Goal: Information Seeking & Learning: Learn about a topic

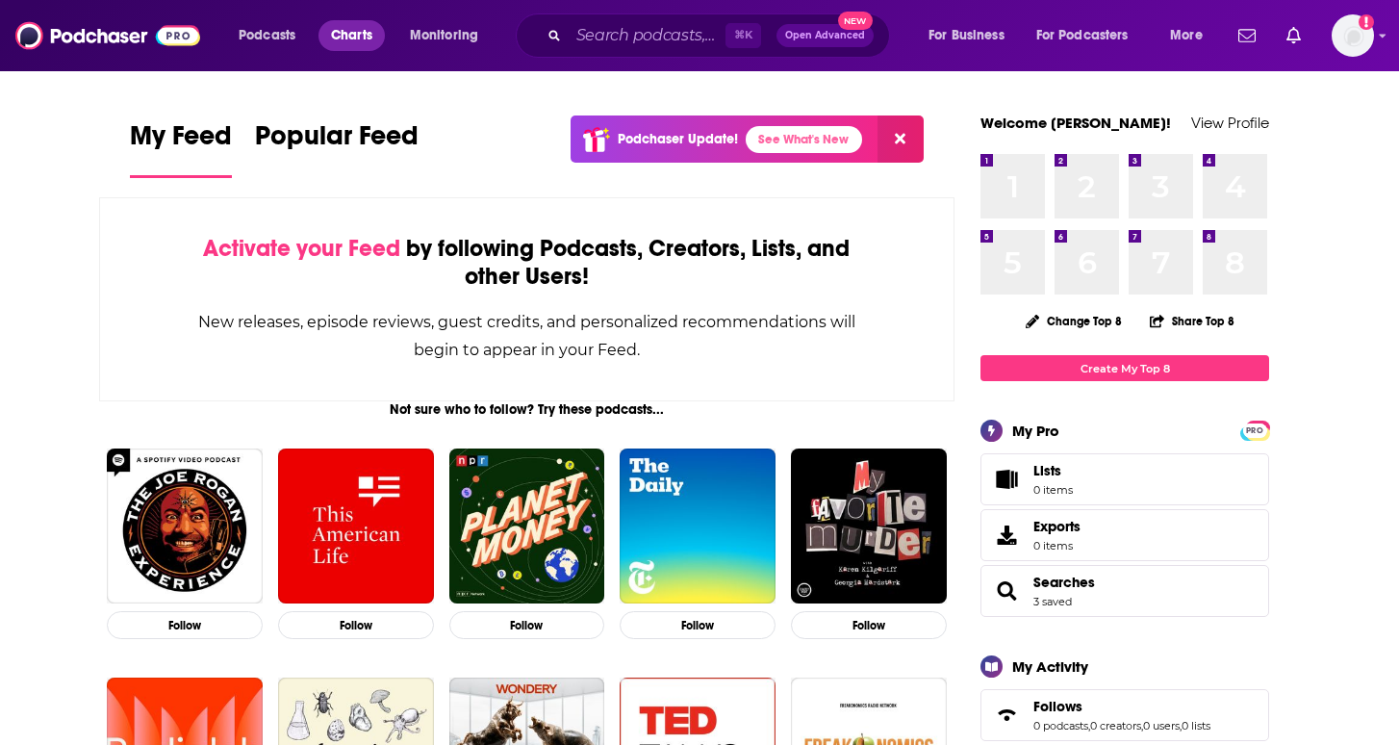
click at [340, 39] on span "Charts" at bounding box center [351, 35] width 41 height 27
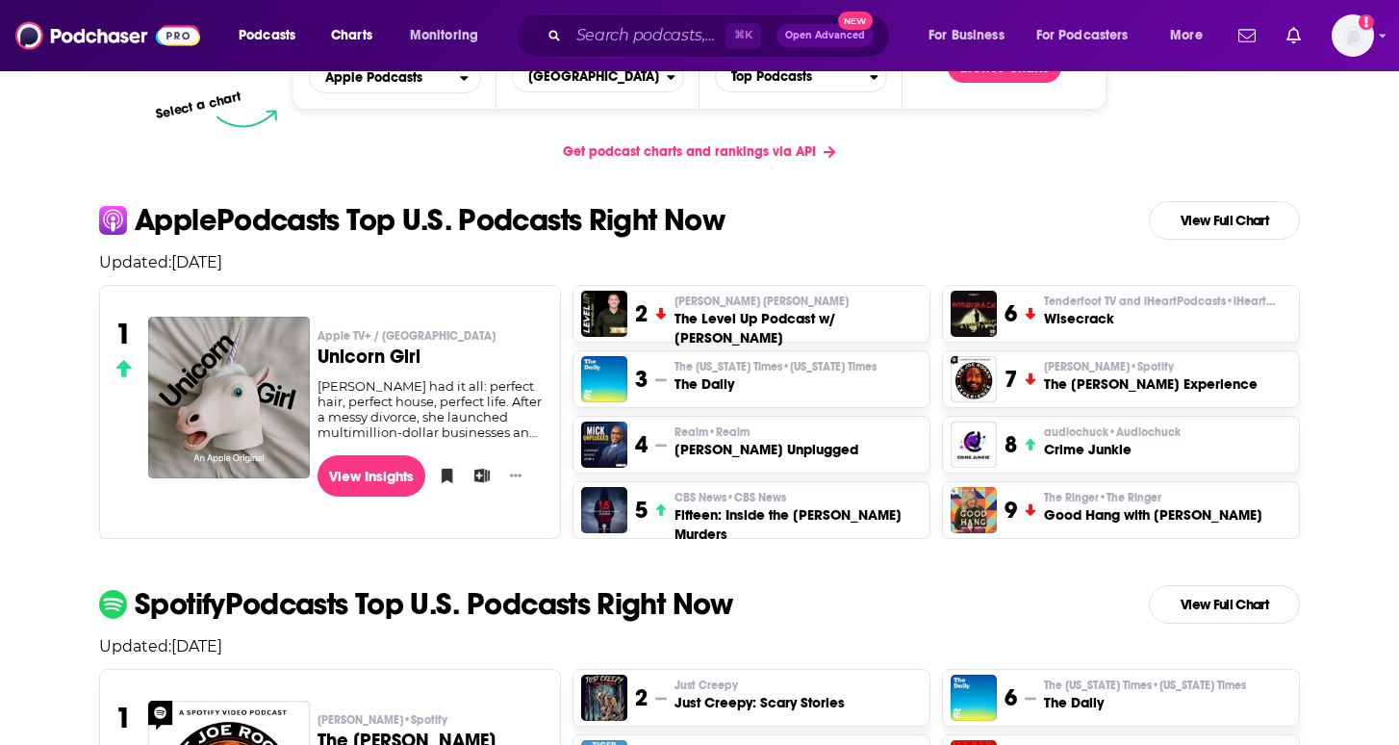
scroll to position [335, 0]
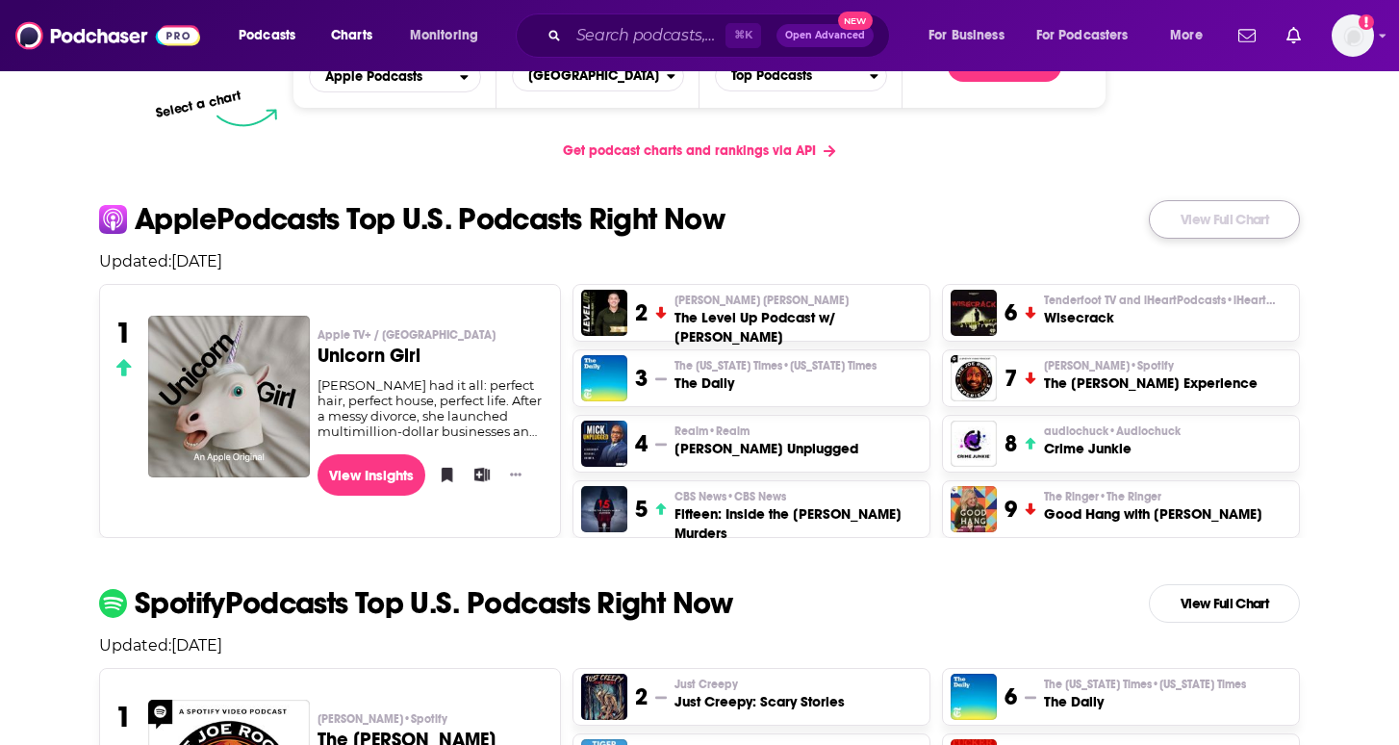
click at [1223, 214] on link "View Full Chart" at bounding box center [1224, 219] width 151 height 39
click at [1233, 602] on link "View Full Chart" at bounding box center [1224, 603] width 151 height 39
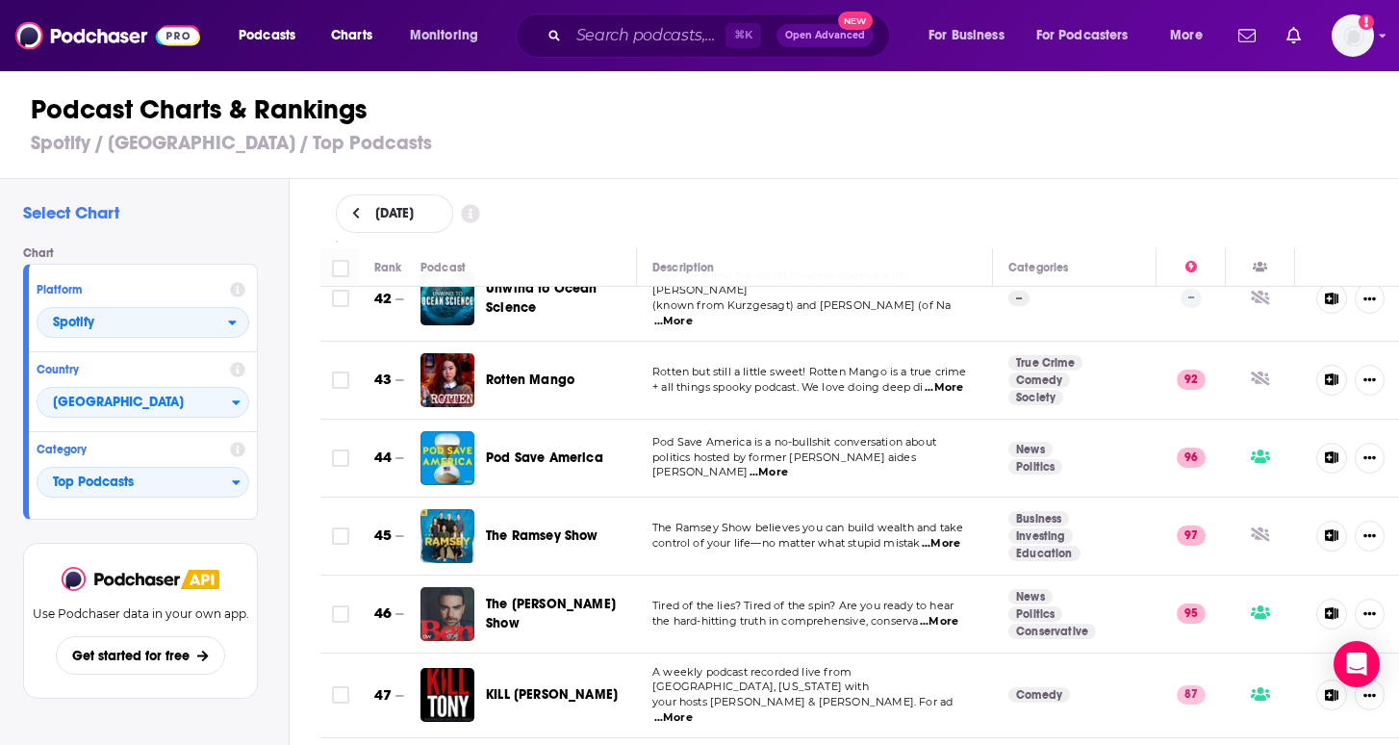
scroll to position [3276, 0]
